Goal: Find specific page/section: Find specific page/section

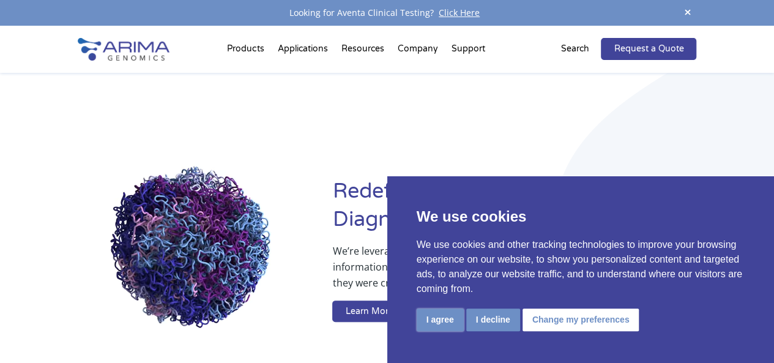
click at [438, 317] on button "I agree" at bounding box center [440, 319] width 47 height 23
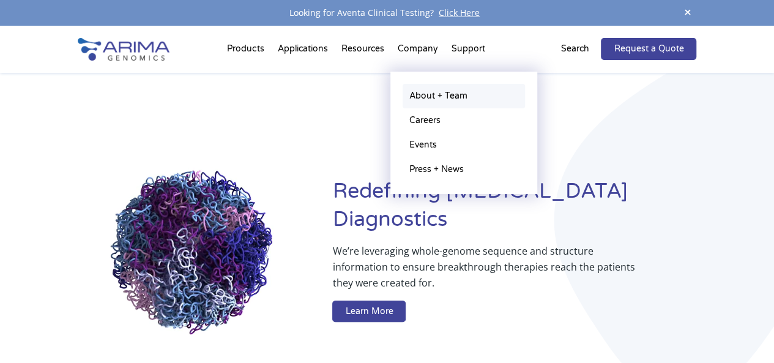
click at [437, 96] on link "About + Team" at bounding box center [463, 96] width 122 height 24
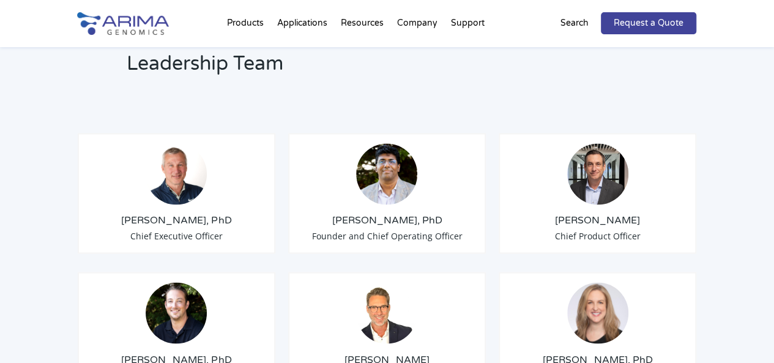
scroll to position [917, 0]
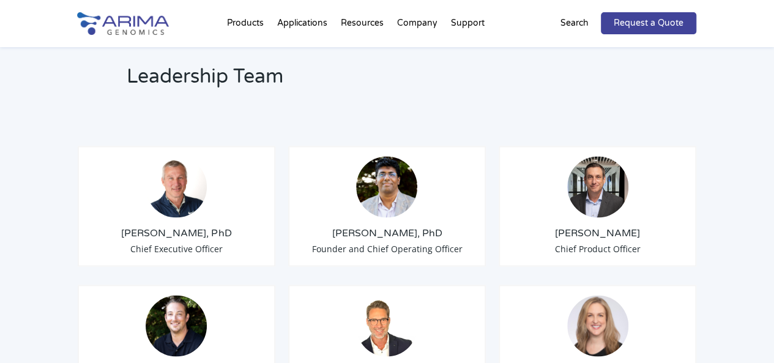
click at [389, 156] on img at bounding box center [386, 186] width 61 height 61
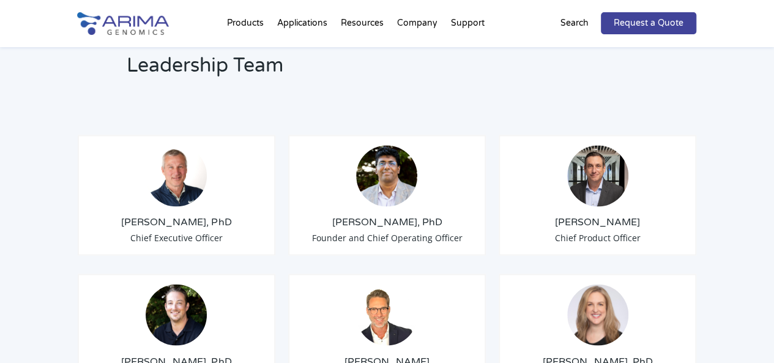
scroll to position [924, 0]
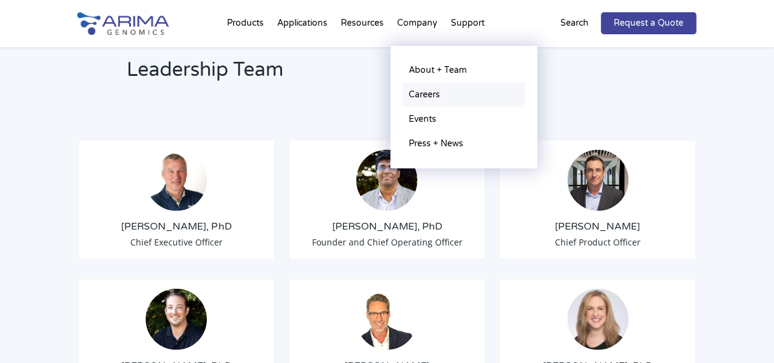
click at [432, 95] on link "Careers" at bounding box center [463, 95] width 122 height 24
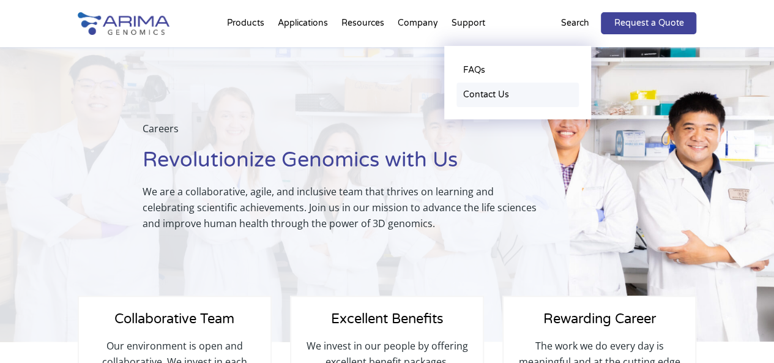
click at [478, 94] on link "Contact Us" at bounding box center [517, 95] width 122 height 24
